Goal: Browse casually: Explore the website without a specific task or goal

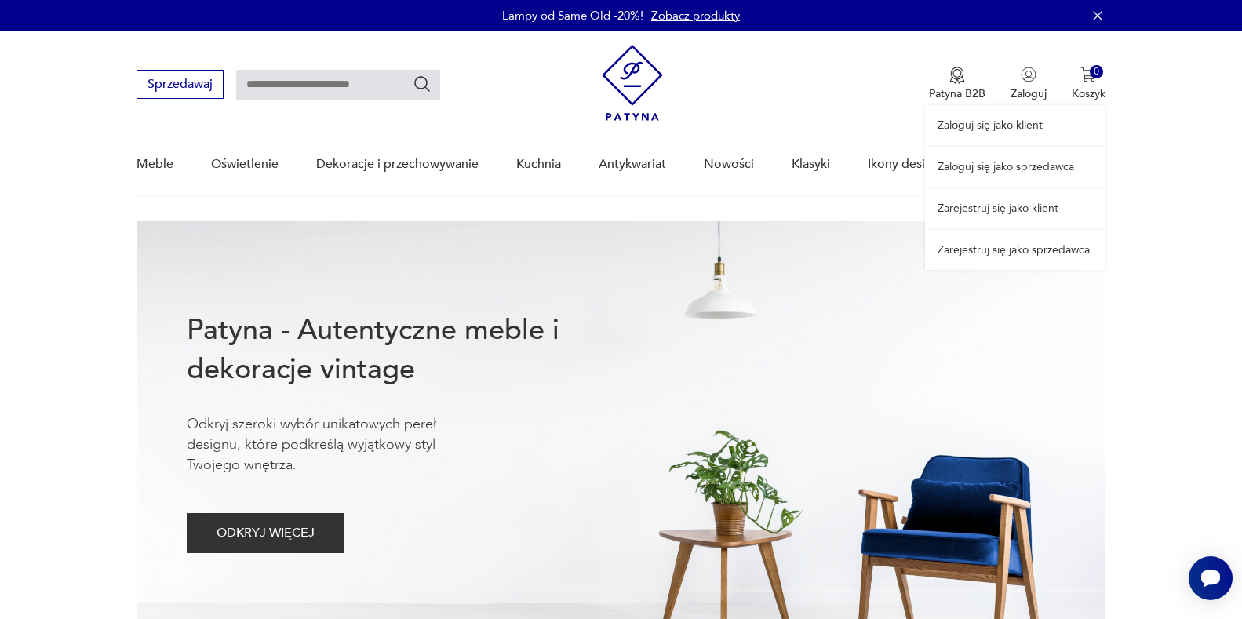
click at [992, 163] on link "Zaloguj się jako sprzedawca" at bounding box center [1015, 167] width 180 height 40
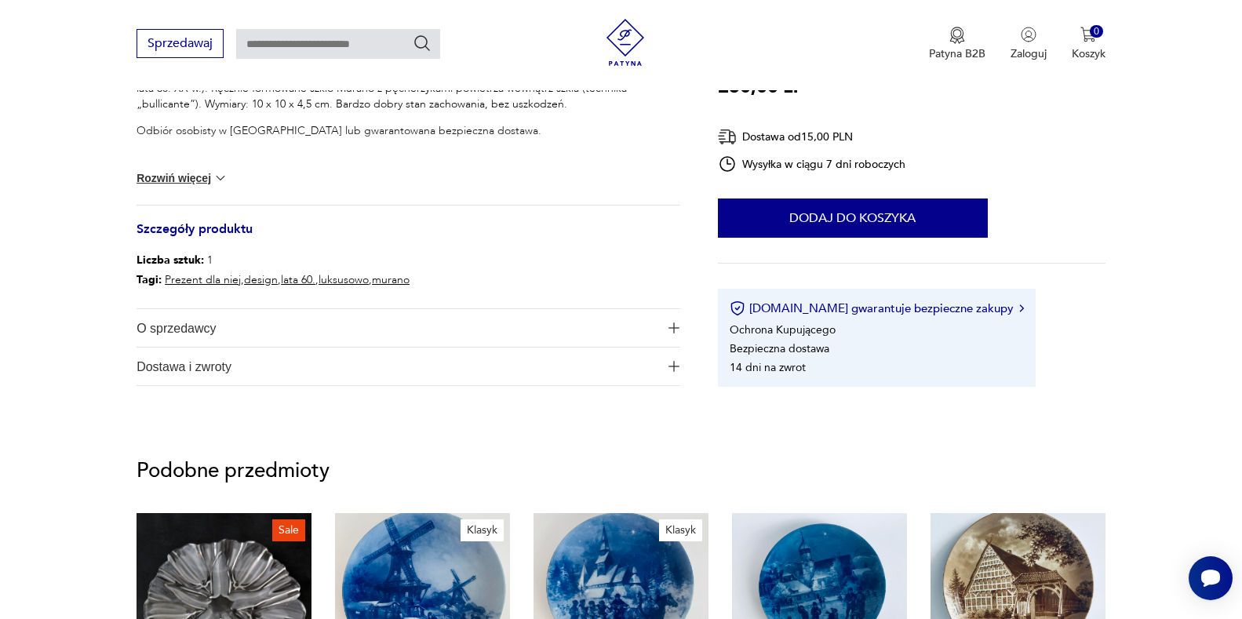
click at [678, 327] on img "button" at bounding box center [673, 327] width 11 height 11
